Goal: Check status: Check status

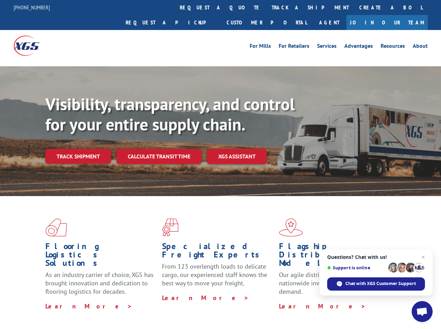
click at [220, 165] on div "Visibility, transparency, and control for your entire supply chain. Track shipm…" at bounding box center [243, 142] width 396 height 97
click at [267, 7] on link "track a shipment" at bounding box center [311, 7] width 88 height 15
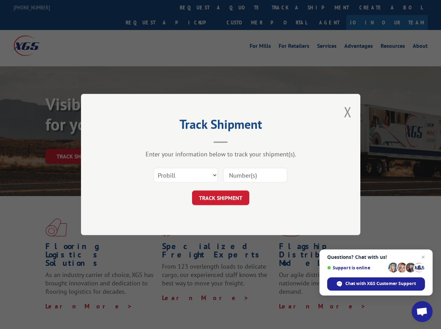
click at [270, 7] on div "Track Shipment Enter your information below to track your shipment(s). Select c…" at bounding box center [220, 164] width 441 height 329
click at [328, 7] on div "Track Shipment Enter your information below to track your shipment(s). Select c…" at bounding box center [220, 164] width 441 height 329
click at [81, 176] on div "Track Shipment Enter your information below to track your shipment(s). Select c…" at bounding box center [220, 164] width 279 height 141
click at [172, 176] on select "Select category... Probill BOL PO" at bounding box center [186, 175] width 64 height 15
click at [259, 176] on input at bounding box center [255, 175] width 64 height 15
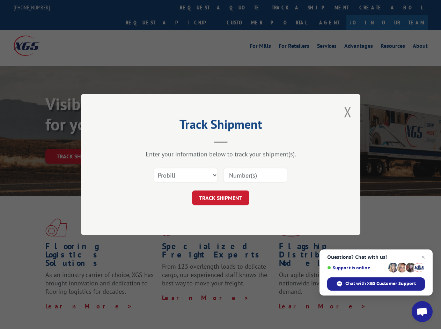
click at [422, 312] on span "Open chat" at bounding box center [422, 313] width 12 height 10
